Goal: Task Accomplishment & Management: Manage account settings

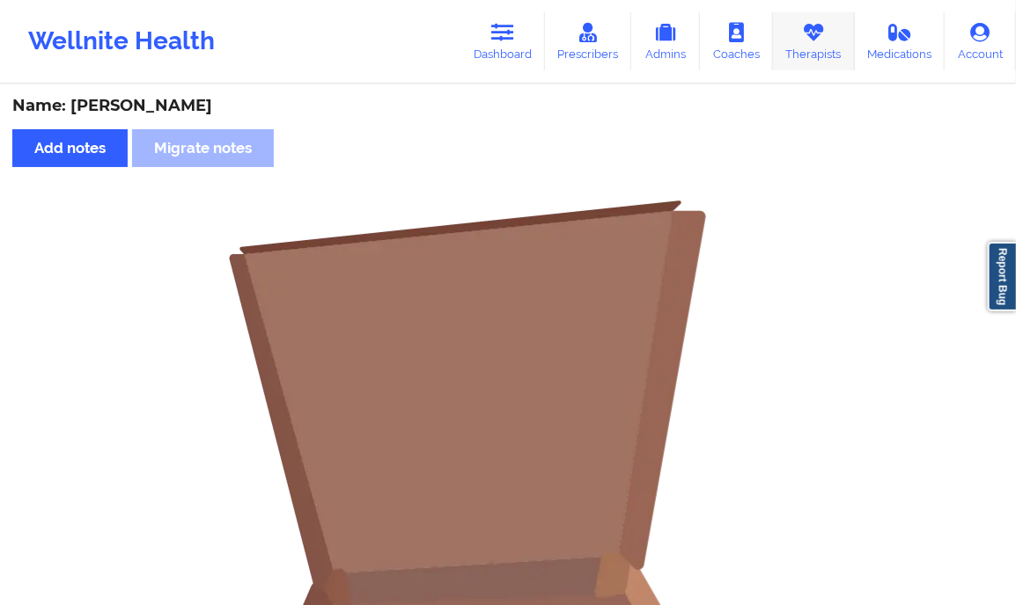
drag, startPoint x: 0, startPoint y: 0, endPoint x: 799, endPoint y: 40, distance: 800.0
click at [799, 40] on link "Therapists" at bounding box center [814, 41] width 82 height 58
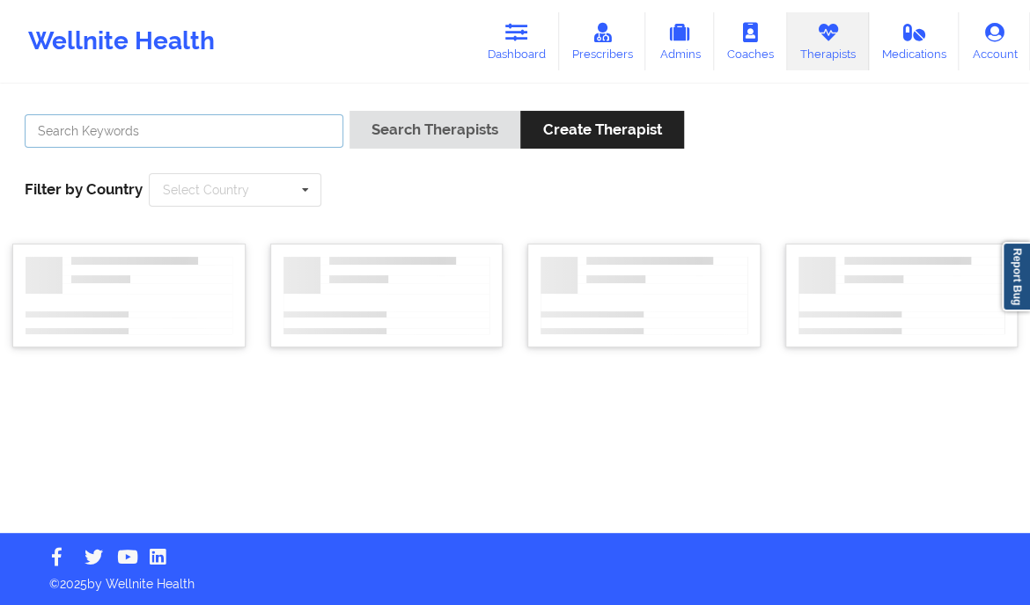
click at [90, 140] on input "text" at bounding box center [184, 130] width 319 height 33
paste input "[PERSON_NAME]"
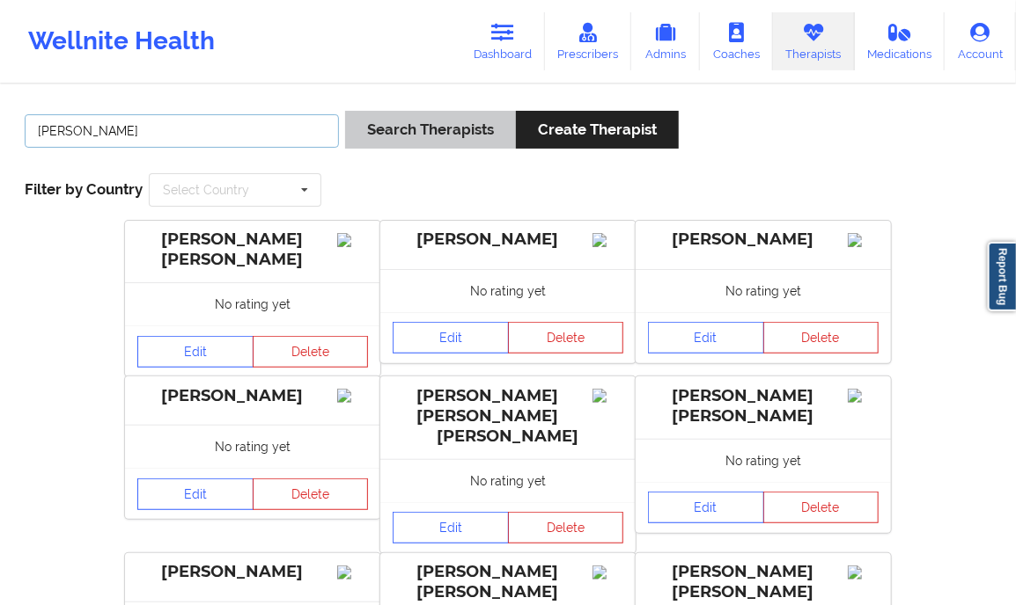
type input "[PERSON_NAME]"
click at [391, 122] on button "Search Therapists" at bounding box center [430, 130] width 171 height 38
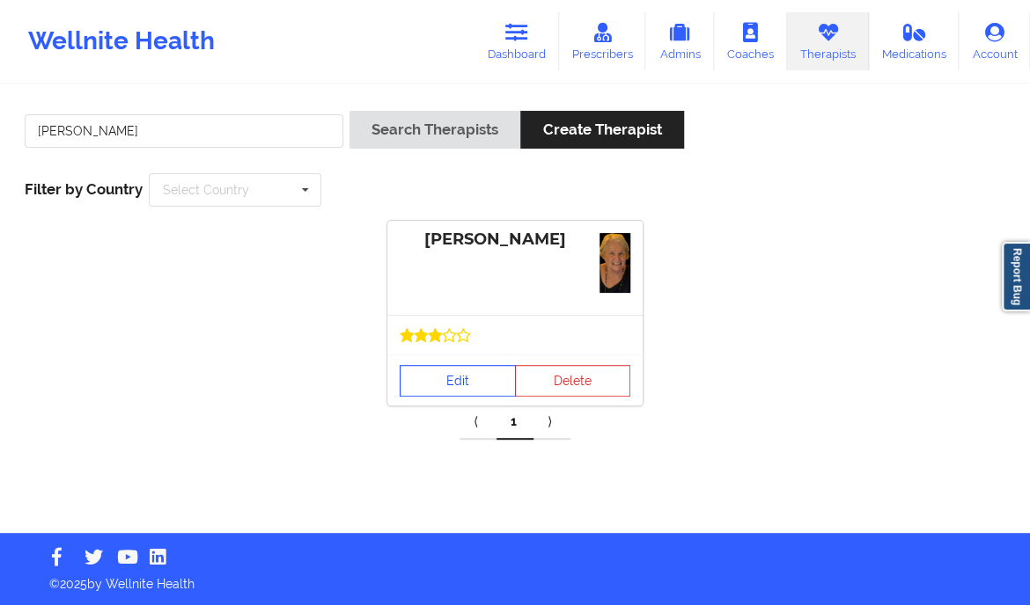
click at [449, 370] on link "Edit" at bounding box center [458, 381] width 116 height 32
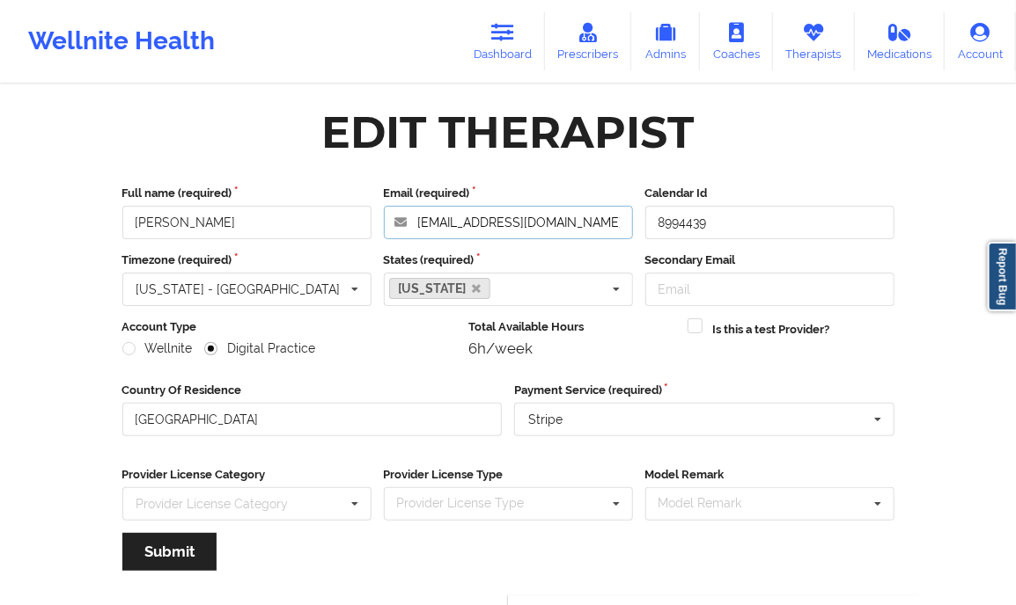
click at [475, 218] on input "[EMAIL_ADDRESS][DOMAIN_NAME]" at bounding box center [508, 222] width 249 height 33
